Goal: Task Accomplishment & Management: Manage account settings

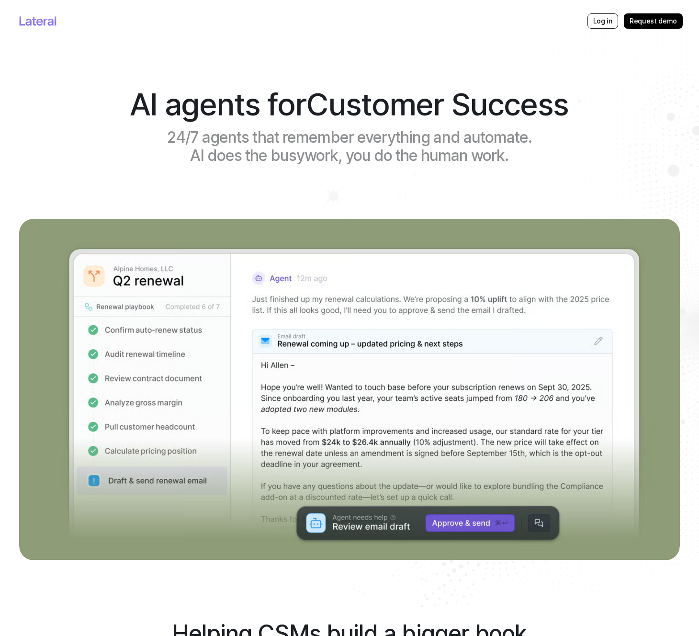
click at [603, 20] on p "Log in" at bounding box center [602, 21] width 19 height 10
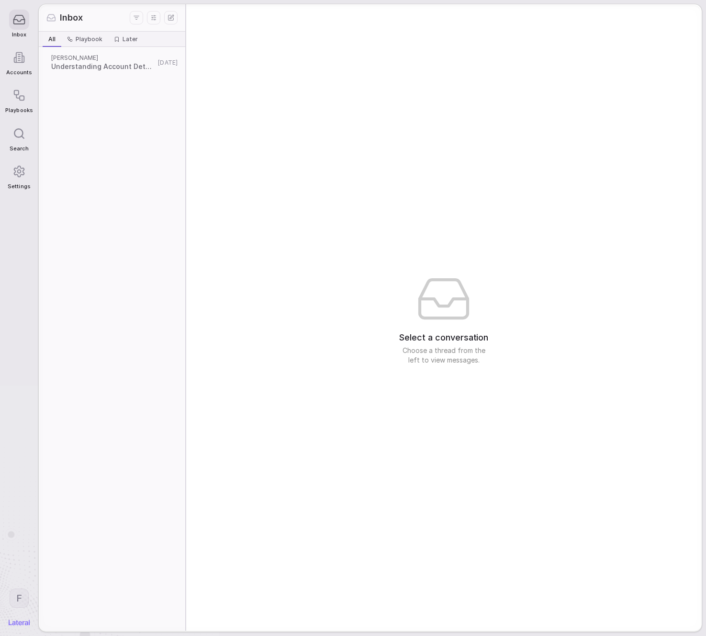
click at [117, 65] on span "Understanding Account Details and Requirements" at bounding box center [103, 67] width 104 height 10
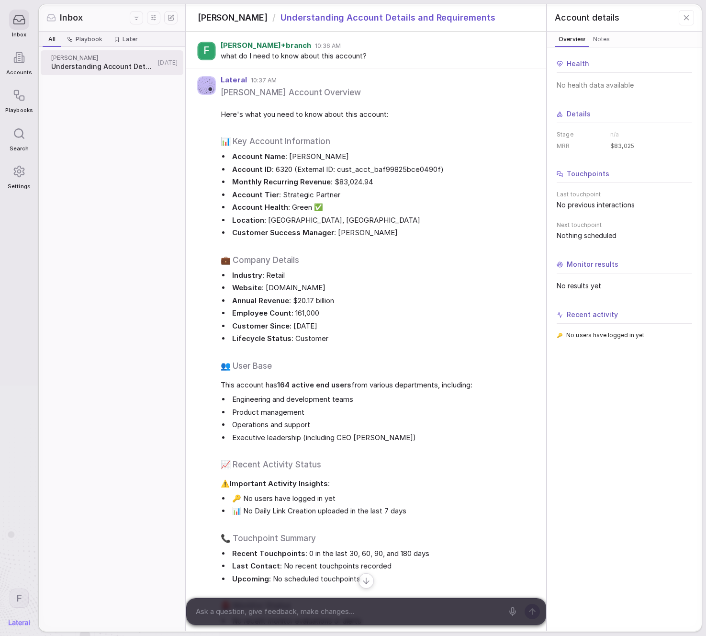
scroll to position [103, 0]
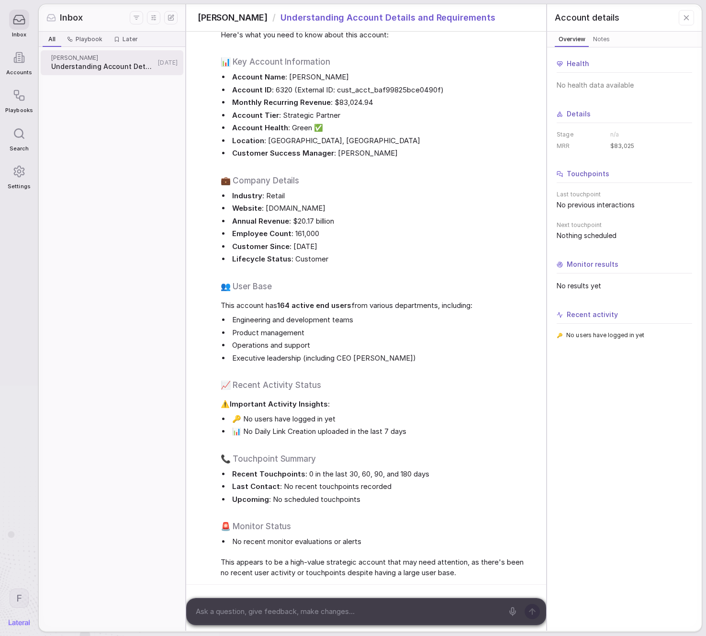
click at [17, 30] on div "Inbox" at bounding box center [18, 24] width 27 height 38
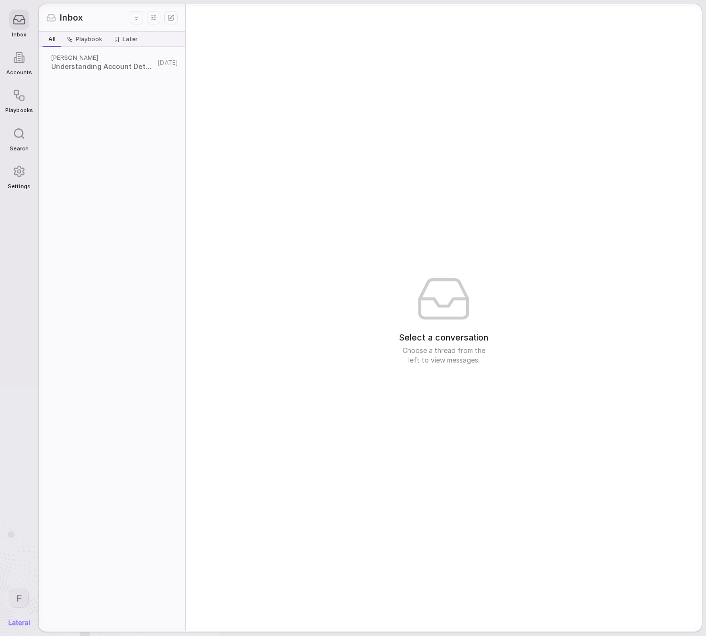
click at [16, 30] on div "Inbox" at bounding box center [18, 24] width 27 height 38
click at [92, 38] on span "Playbook" at bounding box center [89, 39] width 27 height 8
click at [50, 38] on span "All" at bounding box center [51, 39] width 7 height 8
click at [12, 68] on div "Accounts" at bounding box center [18, 62] width 27 height 38
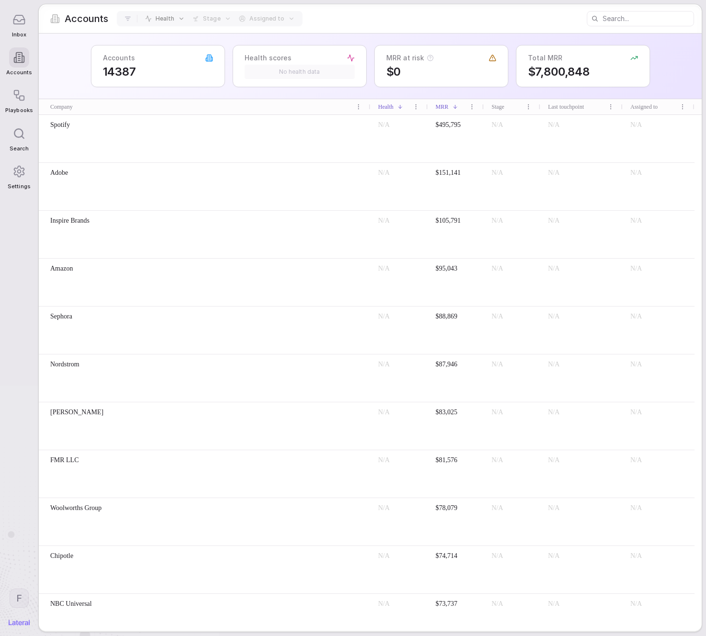
click at [24, 106] on div "Playbooks" at bounding box center [18, 99] width 27 height 38
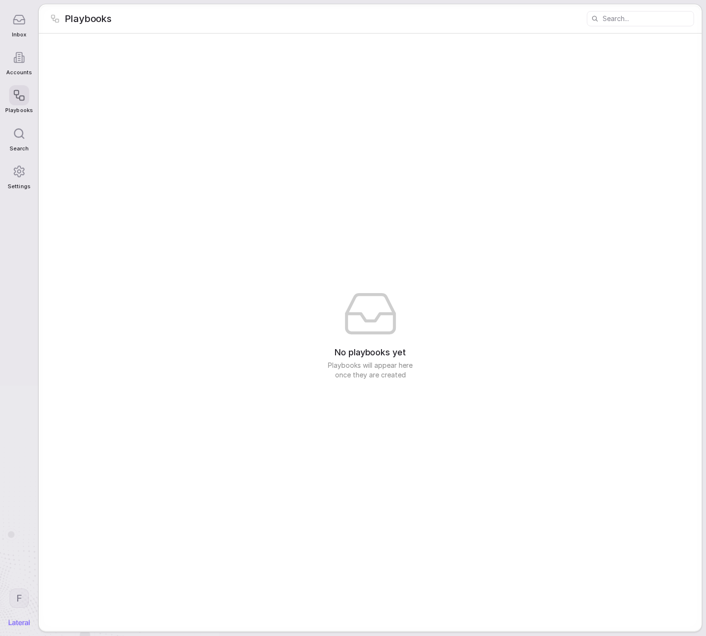
click at [21, 135] on icon at bounding box center [19, 133] width 12 height 12
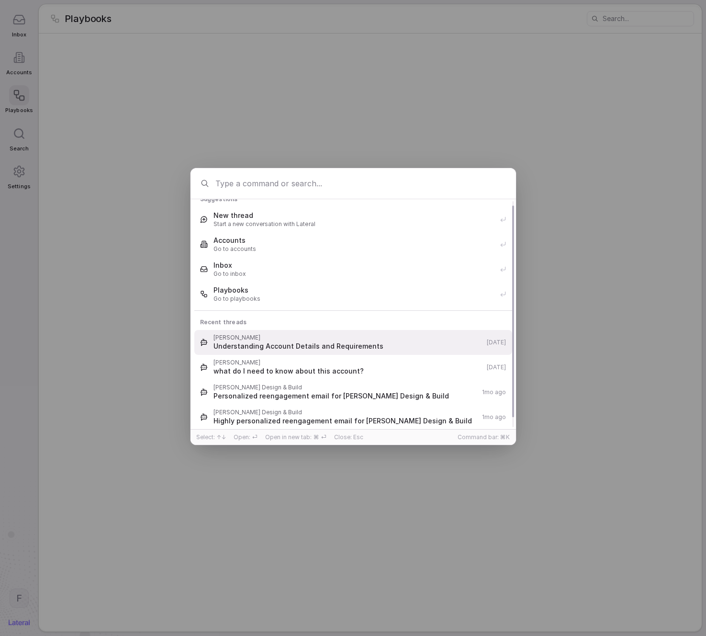
scroll to position [16, 0]
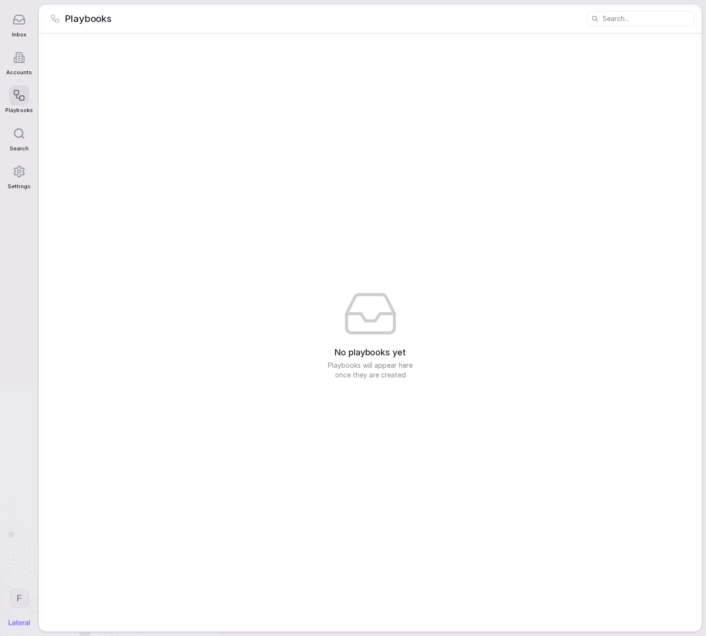
click at [34, 280] on div "Suggestions New thread Start a new conversation with Lateral Accounts Go to acc…" at bounding box center [353, 318] width 706 height 330
click at [14, 189] on span "Settings" at bounding box center [19, 186] width 23 height 6
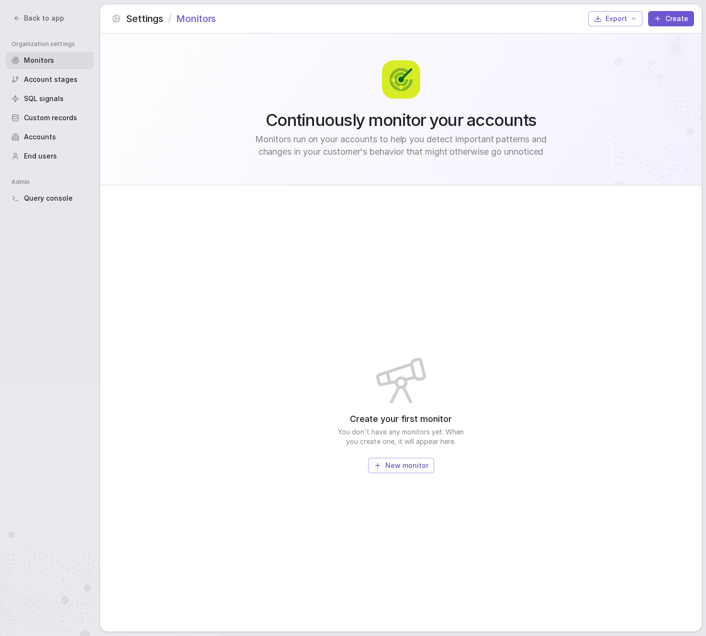
click at [41, 81] on span "Account stages" at bounding box center [51, 80] width 54 height 10
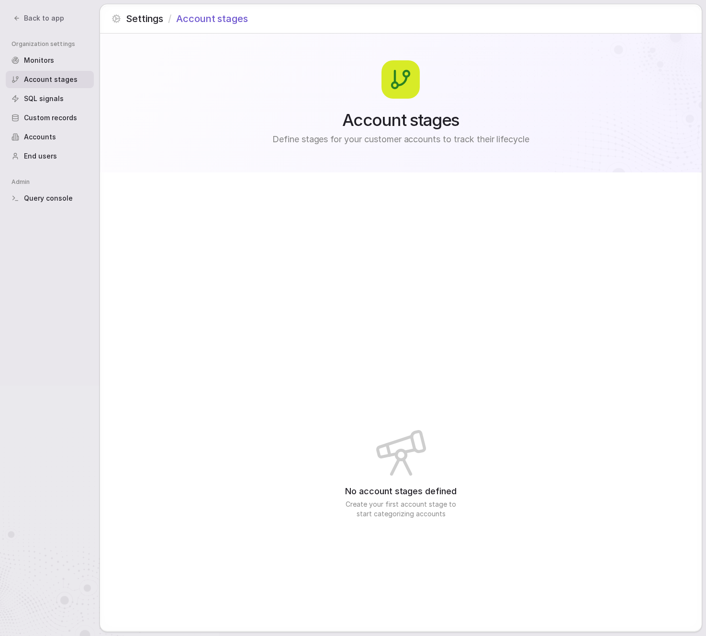
click at [43, 99] on span "SQL signals" at bounding box center [44, 99] width 40 height 10
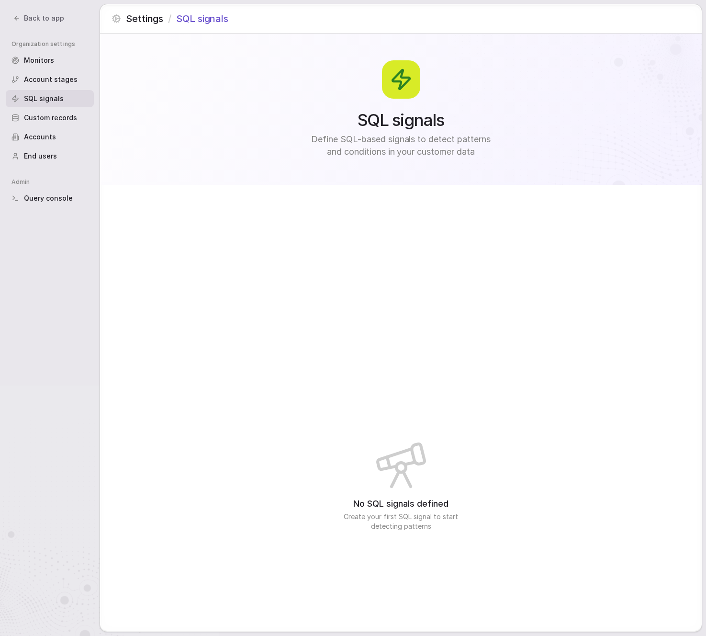
click at [45, 118] on span "Custom records" at bounding box center [50, 118] width 53 height 10
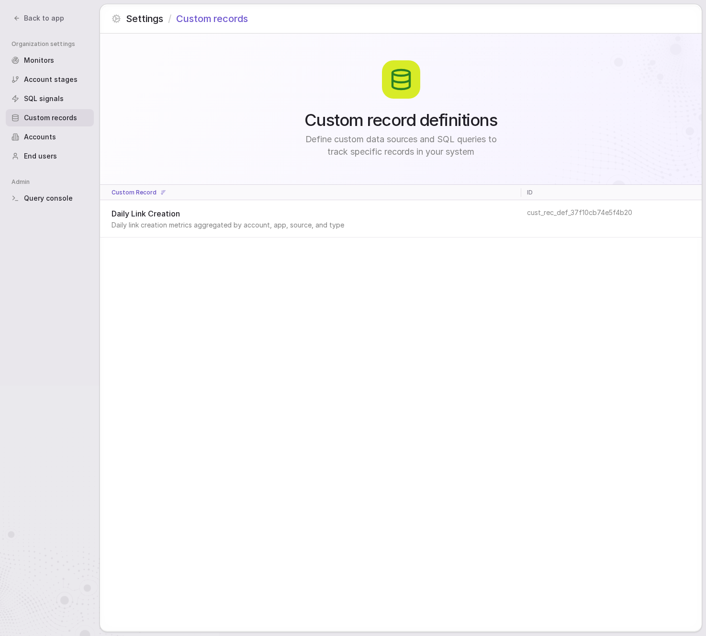
click at [227, 217] on span "Daily Link Creation" at bounding box center [310, 213] width 396 height 11
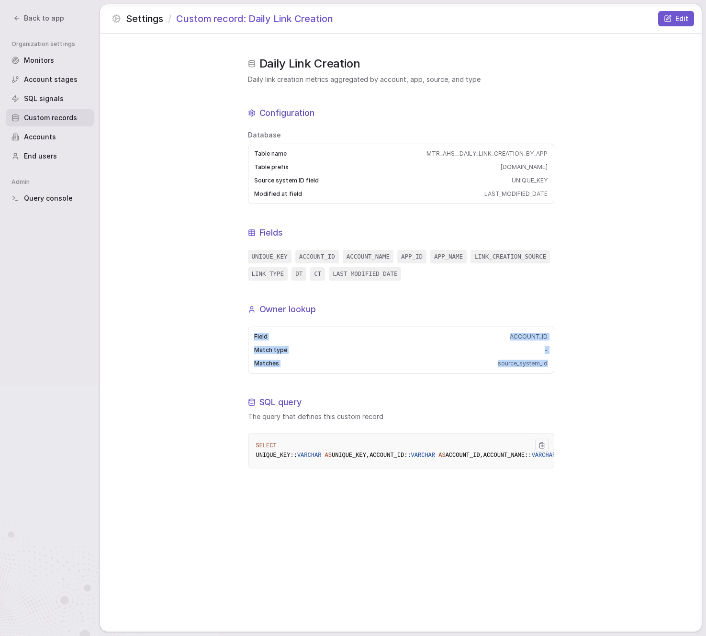
drag, startPoint x: 282, startPoint y: 349, endPoint x: 530, endPoint y: 370, distance: 248.4
click at [530, 370] on div "Field ACCOUNT_ID Match type - Matches source_system_id" at bounding box center [401, 350] width 306 height 47
